Goal: Find specific page/section: Find specific page/section

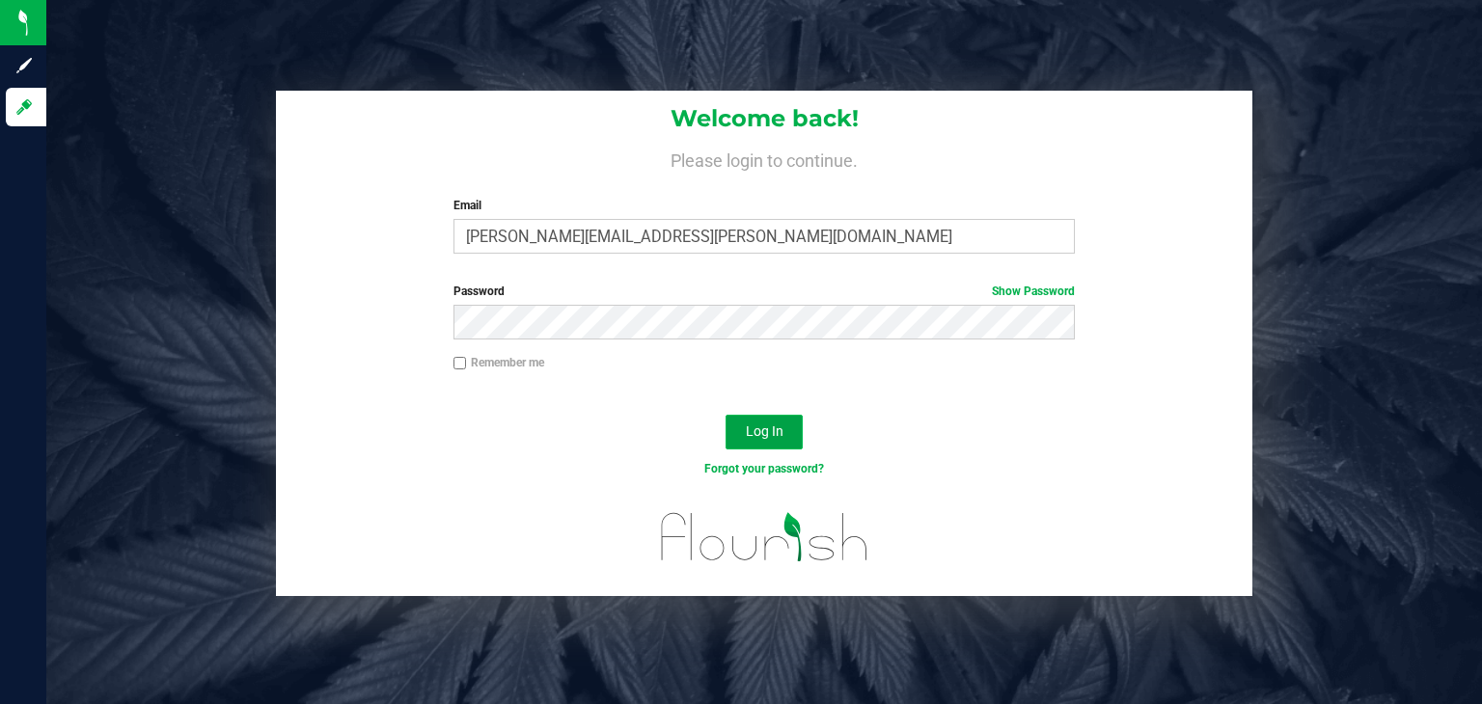
click at [760, 426] on span "Log In" at bounding box center [765, 431] width 38 height 15
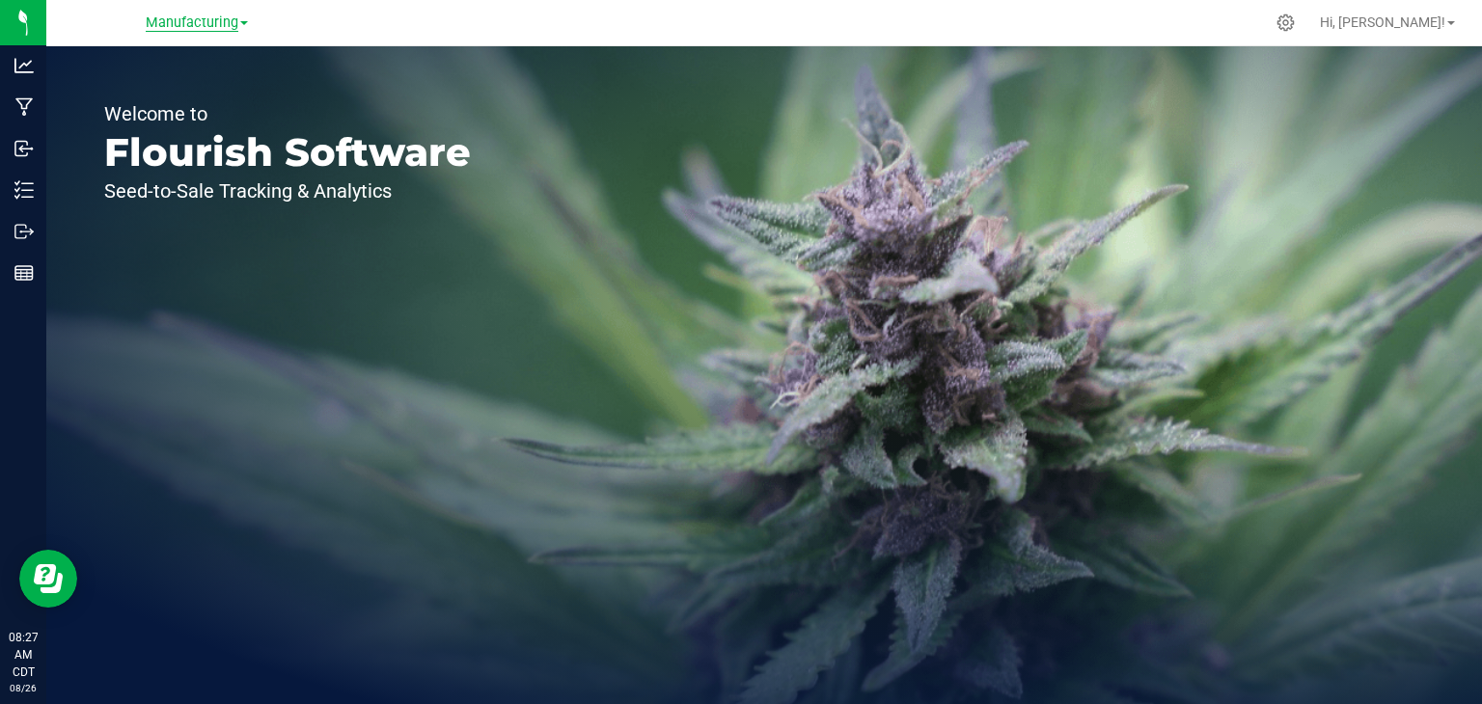
click at [205, 24] on span "Manufacturing" at bounding box center [192, 22] width 93 height 17
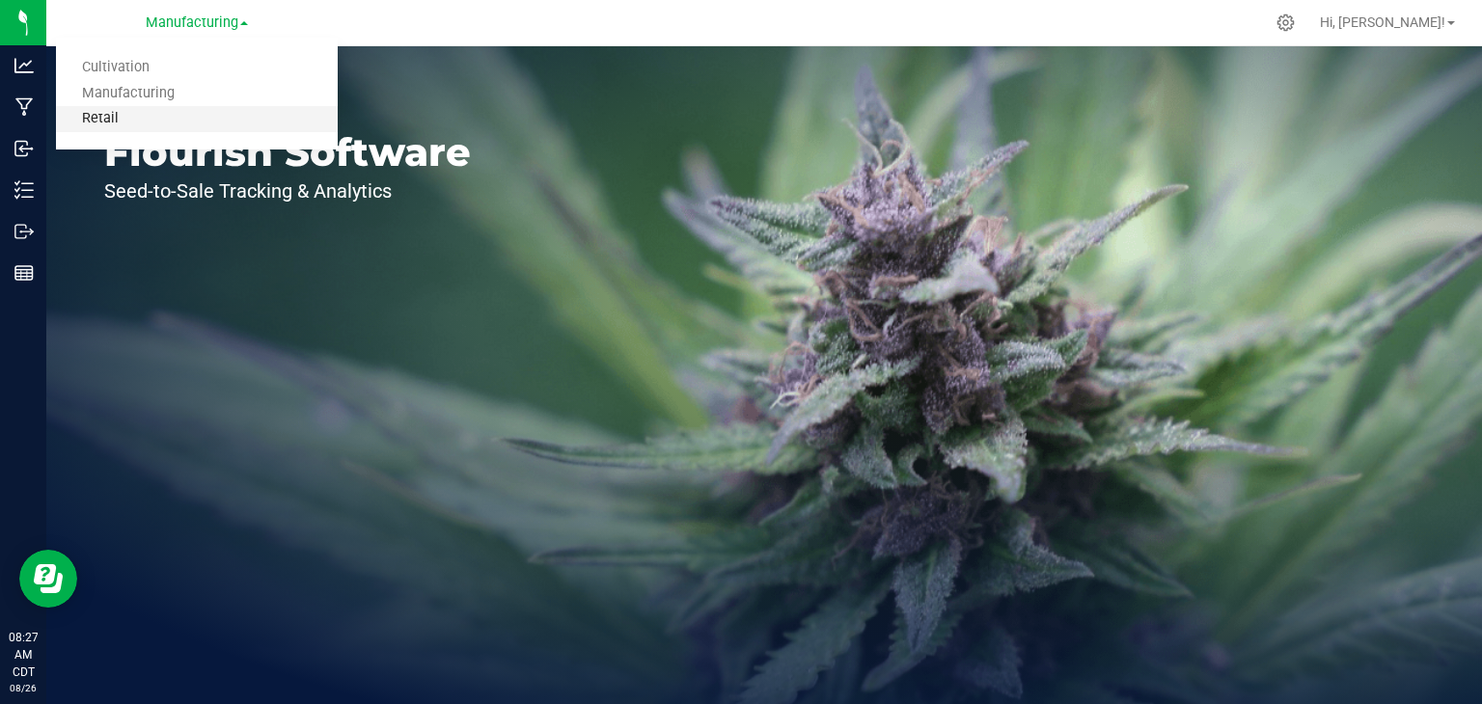
click at [155, 117] on link "Retail" at bounding box center [197, 119] width 282 height 26
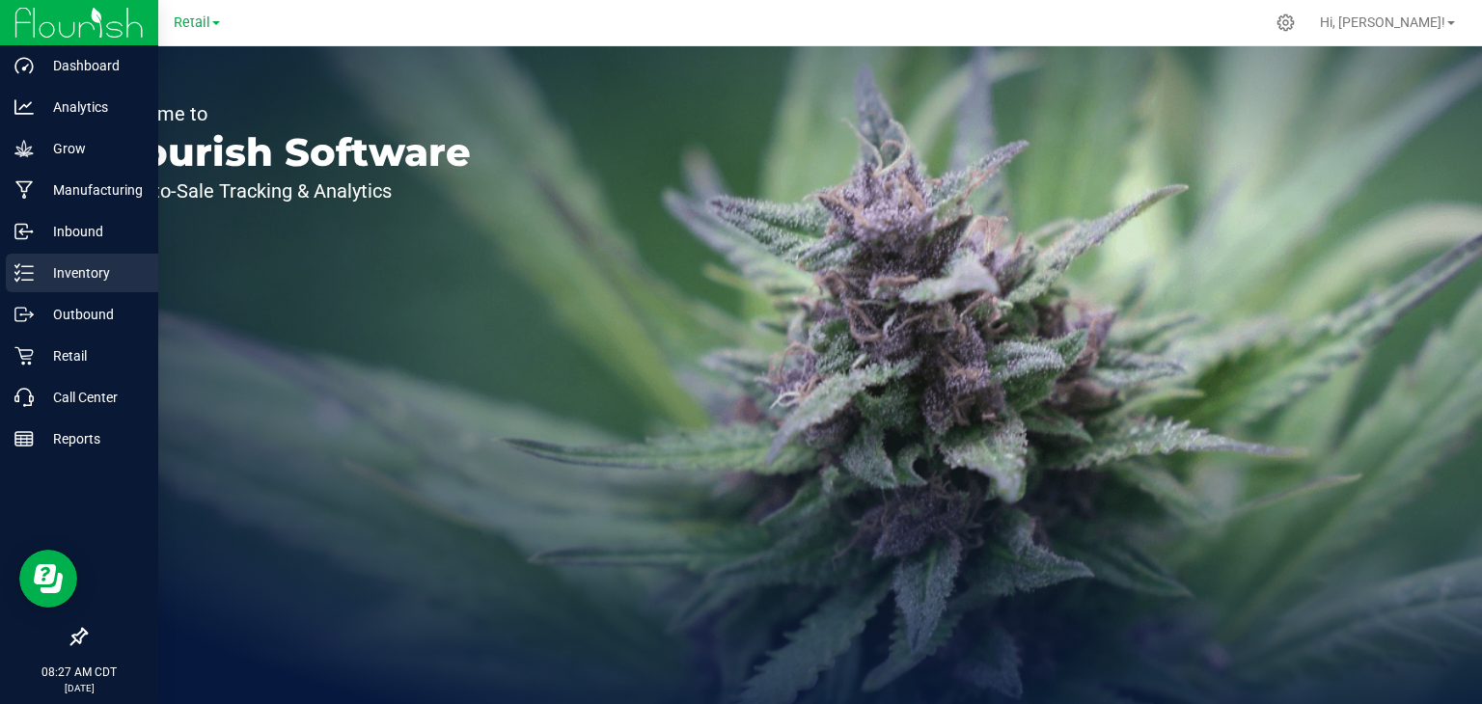
click at [27, 275] on icon at bounding box center [23, 272] width 19 height 19
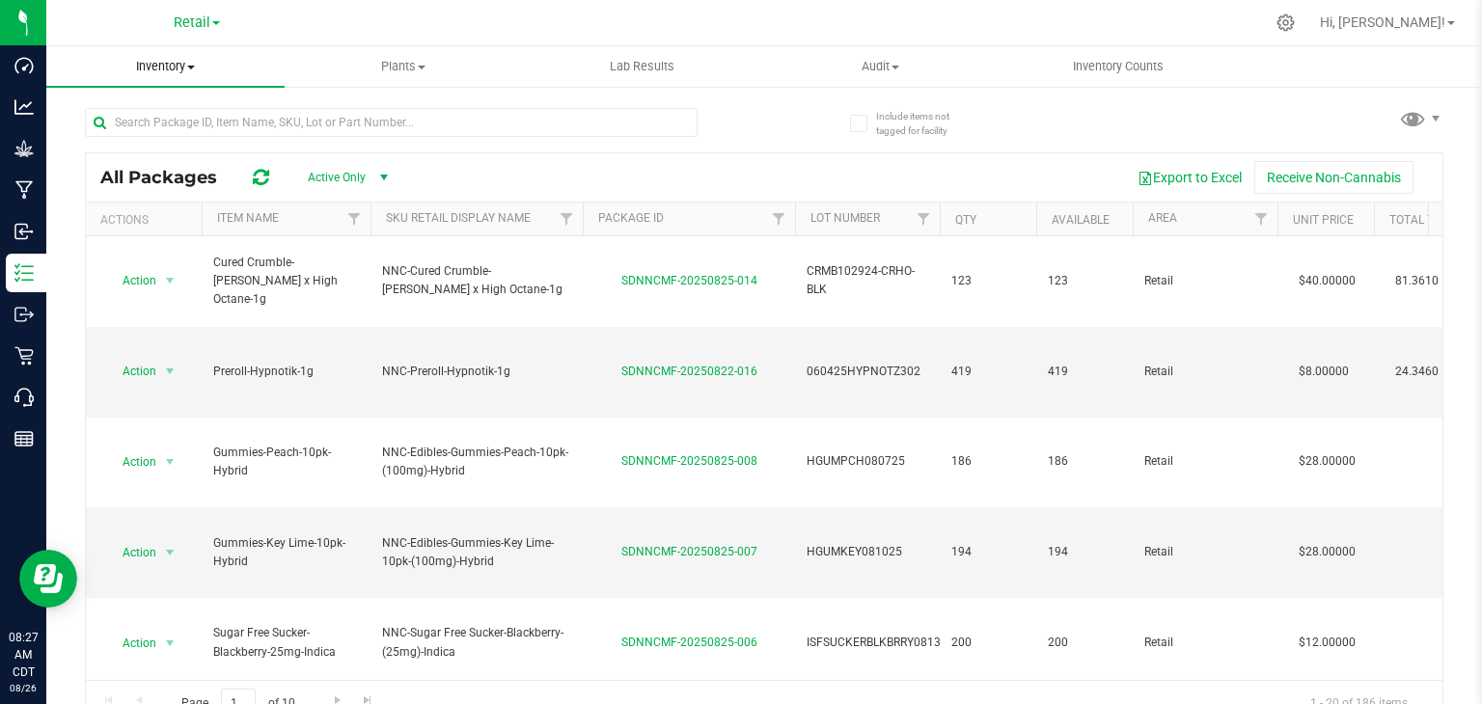
click at [181, 68] on span "Inventory" at bounding box center [165, 66] width 238 height 17
click at [159, 117] on span "All packages" at bounding box center [112, 116] width 132 height 16
click at [159, 119] on input "text" at bounding box center [391, 122] width 613 height 29
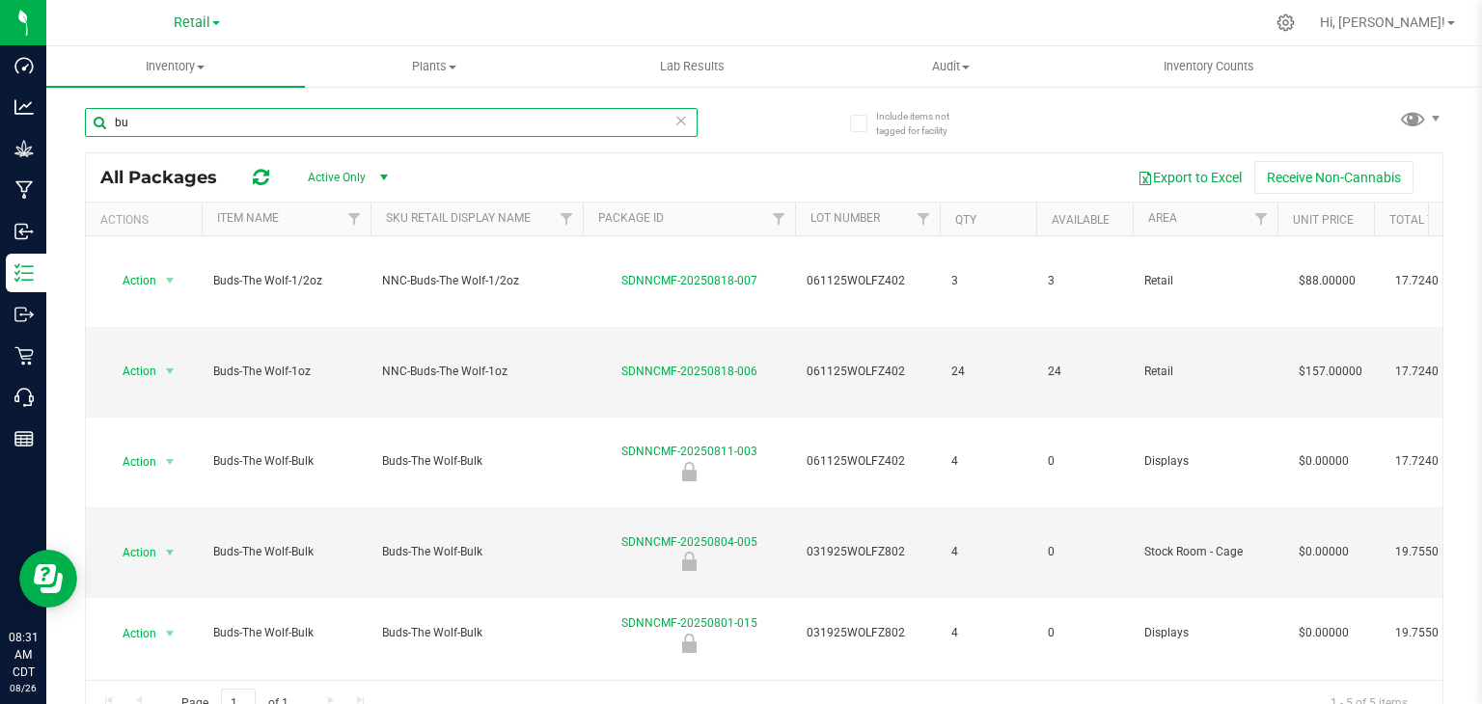
type input "b"
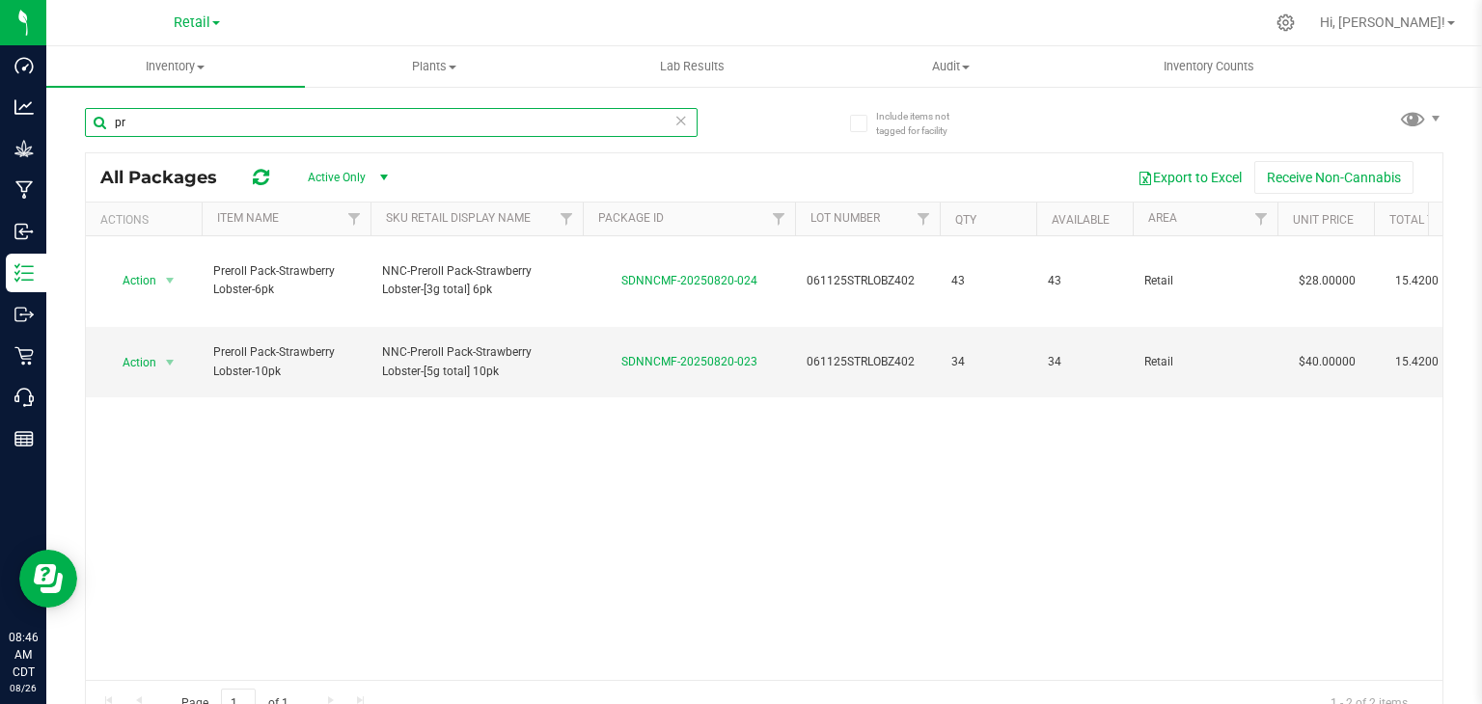
type input "p"
